Goal: Find specific page/section: Find specific page/section

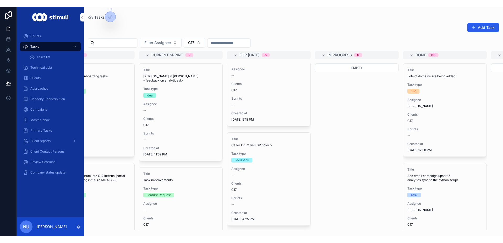
scroll to position [0, 37]
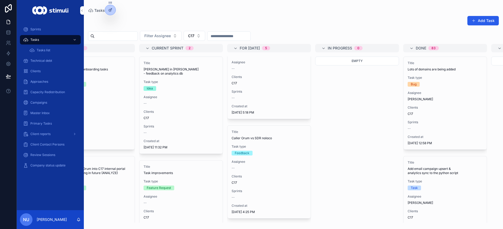
click at [271, 174] on span "Clients" at bounding box center [268, 176] width 75 height 4
